Goal: Information Seeking & Learning: Learn about a topic

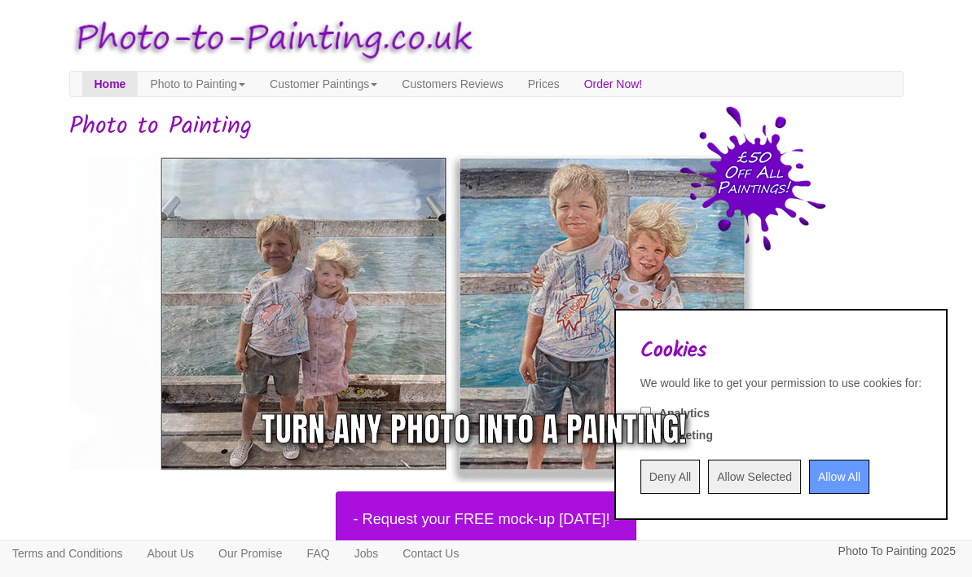
click at [641, 478] on input "Deny All" at bounding box center [670, 477] width 59 height 34
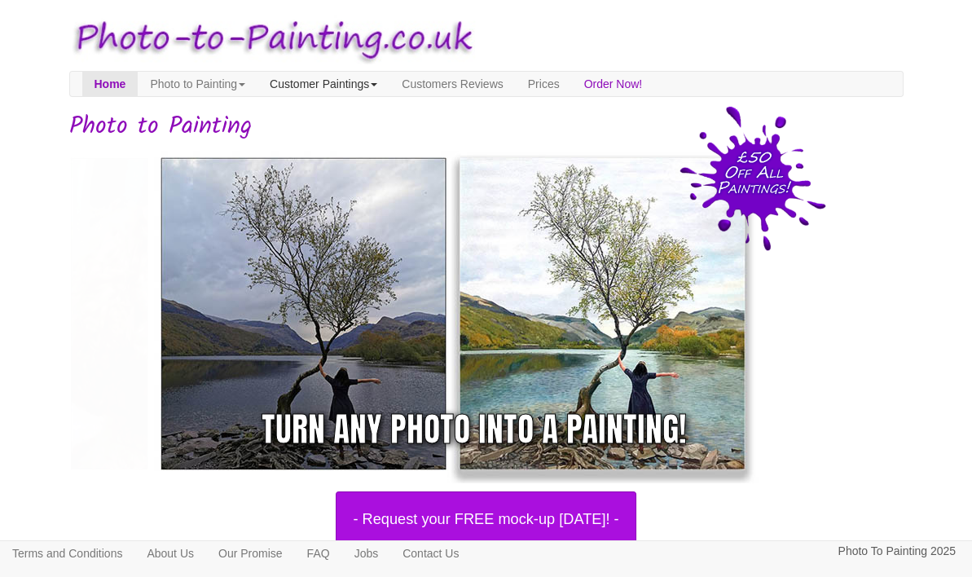
click at [364, 73] on link "Customer Paintings" at bounding box center [324, 84] width 132 height 24
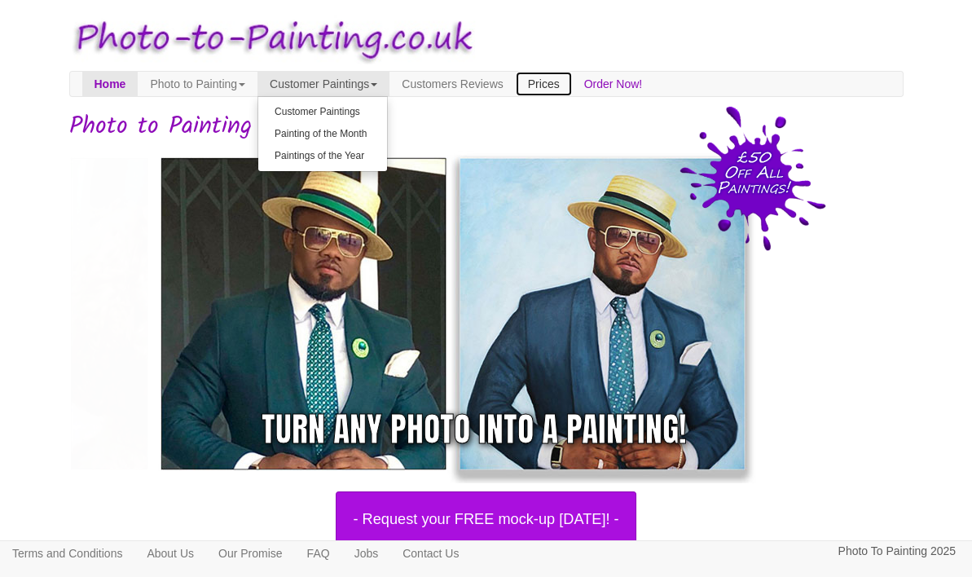
click at [572, 86] on link "Prices" at bounding box center [544, 84] width 56 height 24
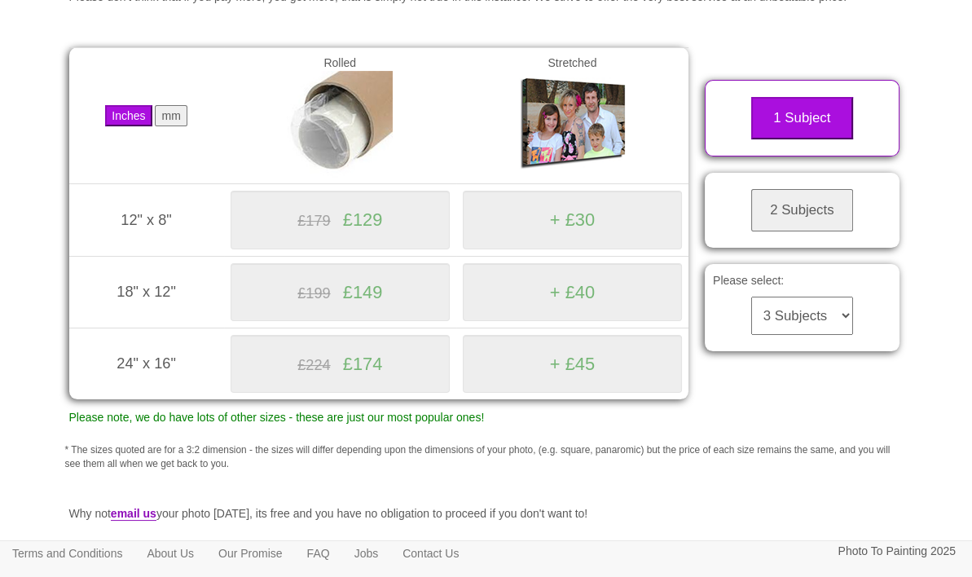
scroll to position [244, 0]
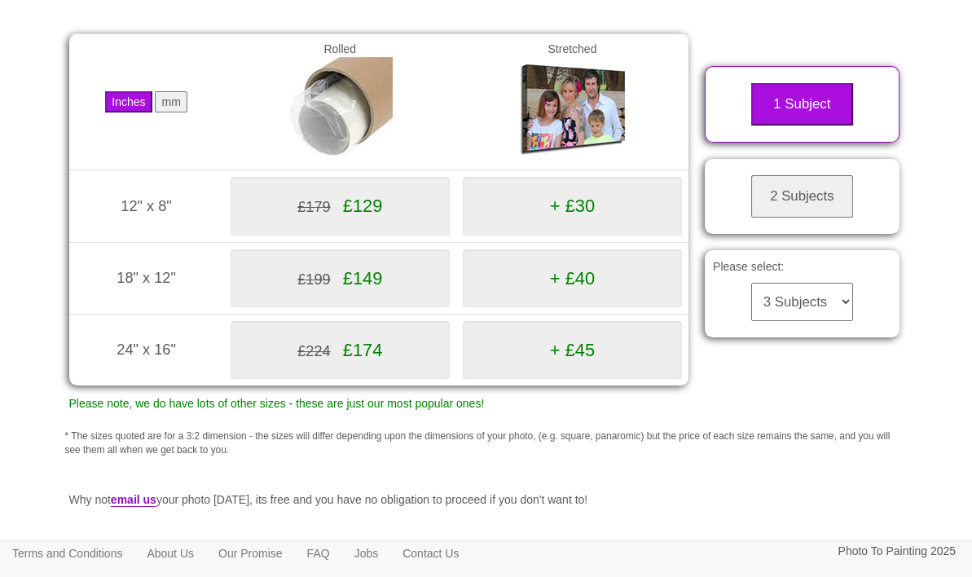
click at [182, 112] on button "mm" at bounding box center [171, 101] width 32 height 21
click at [792, 218] on button "2 Subjects" at bounding box center [802, 196] width 102 height 42
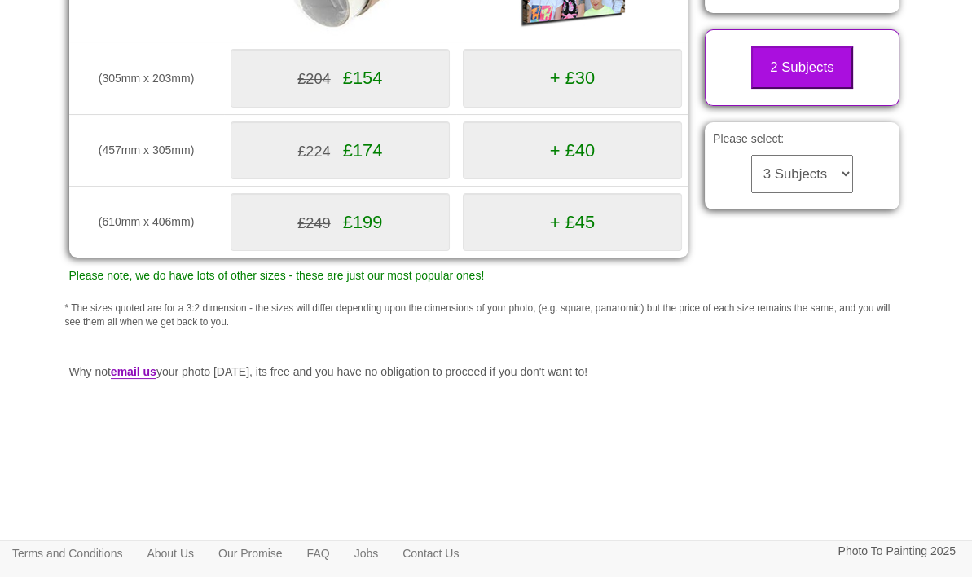
scroll to position [439, 0]
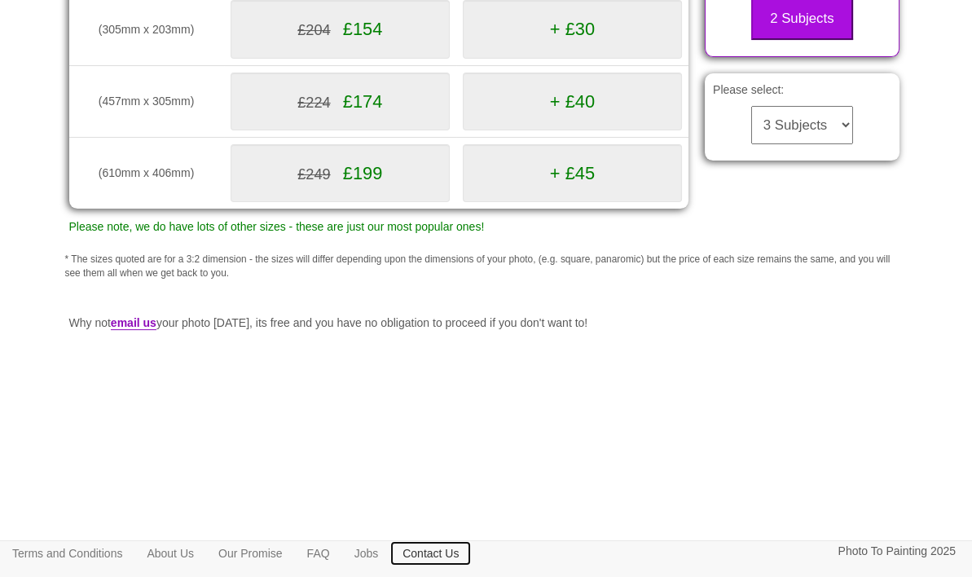
click at [456, 550] on link "Contact Us" at bounding box center [430, 553] width 81 height 24
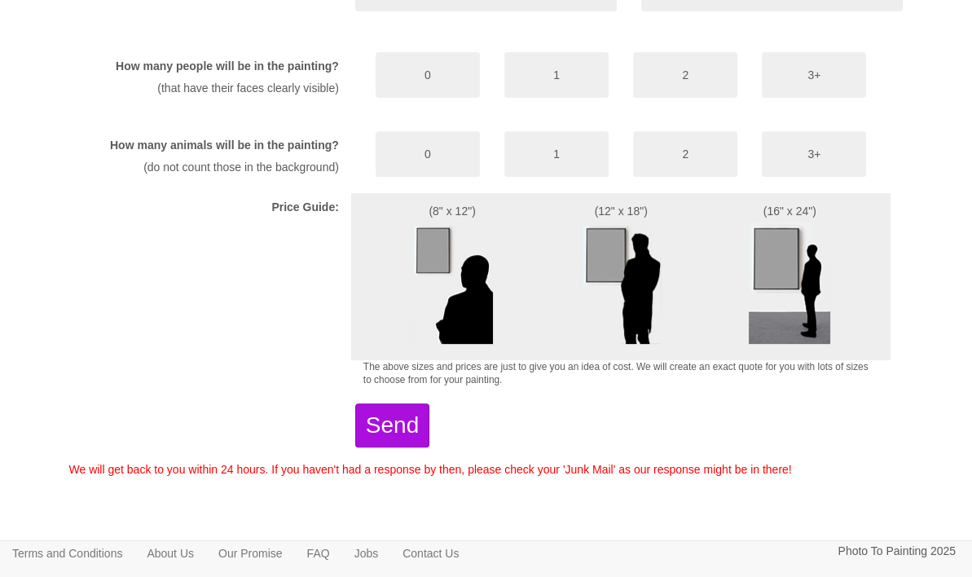
scroll to position [1032, 0]
